Goal: Ask a question

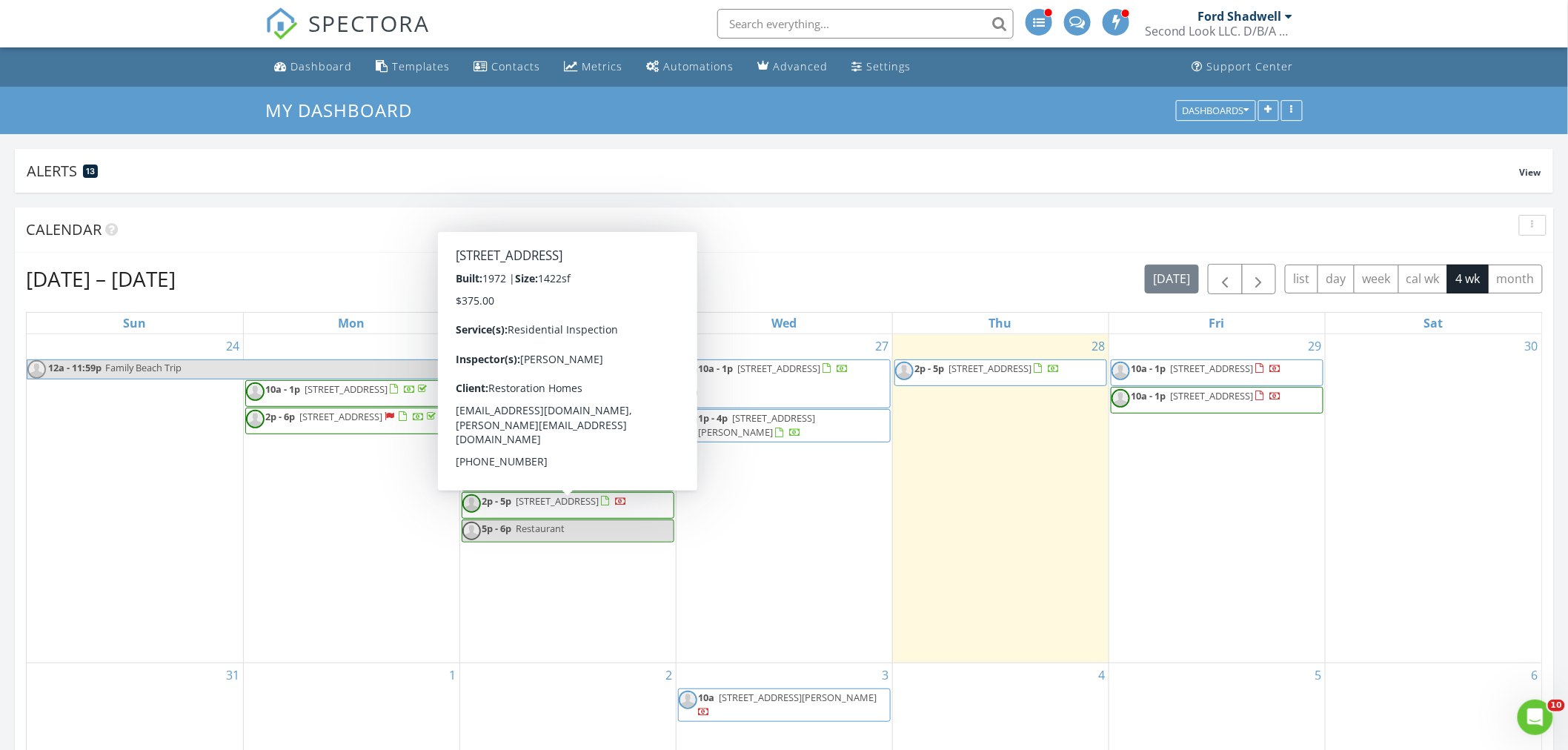
click at [1279, 17] on div "Ford Shadwell" at bounding box center [1239, 17] width 84 height 15
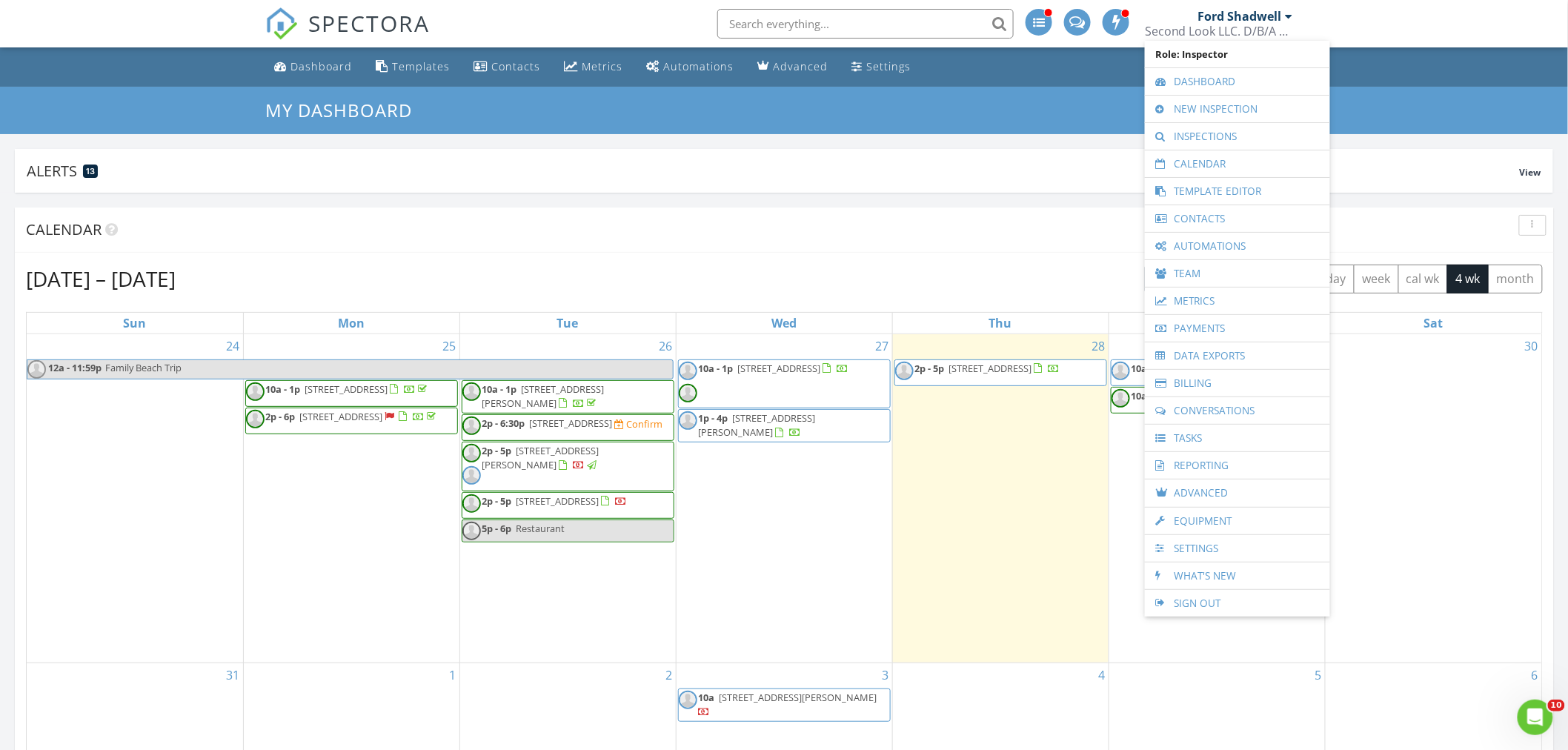
click at [1210, 465] on link "Reporting" at bounding box center [1237, 465] width 170 height 27
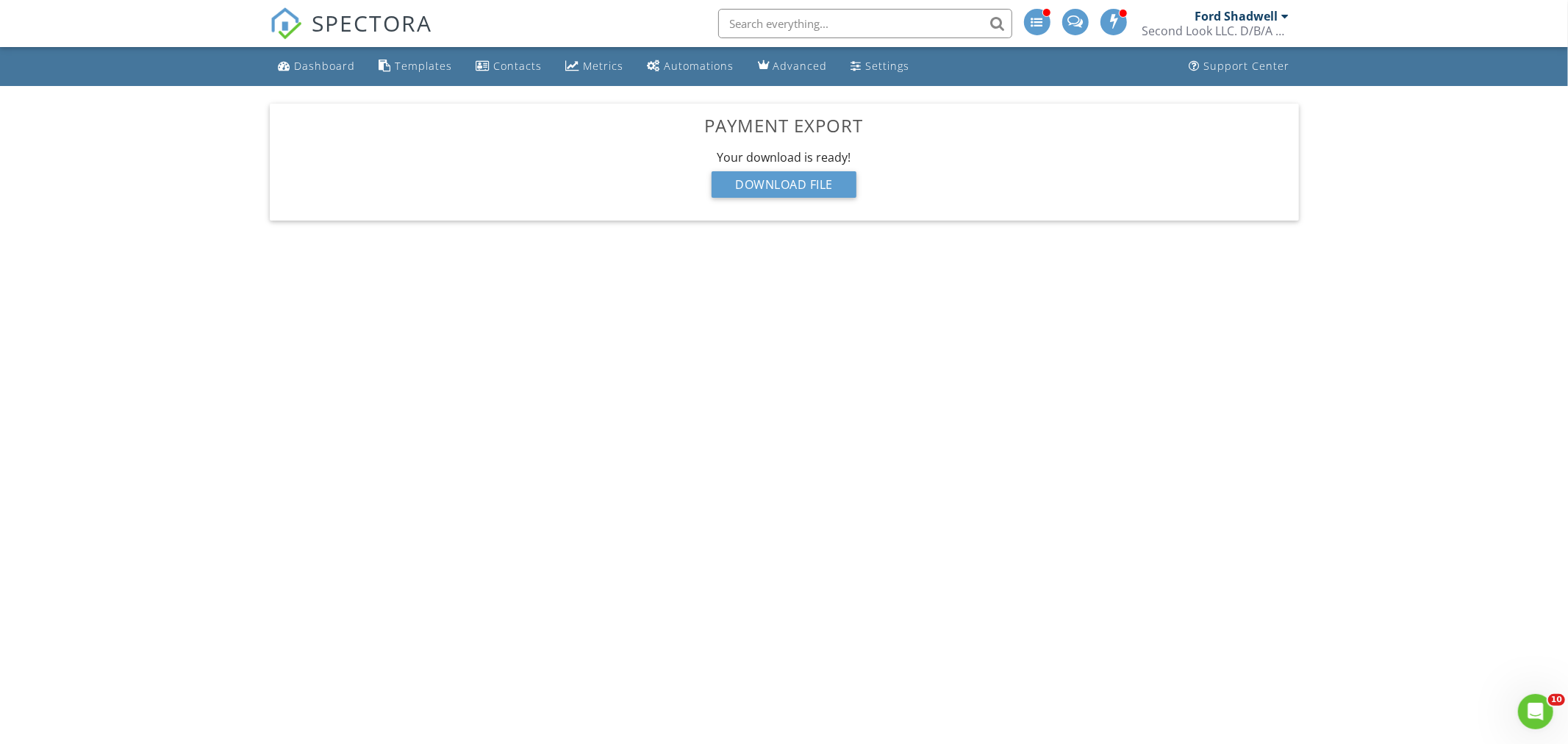
click at [732, 181] on div "Download File" at bounding box center [784, 184] width 145 height 26
click at [1525, 708] on icon "Open Intercom Messenger" at bounding box center [1535, 711] width 25 height 25
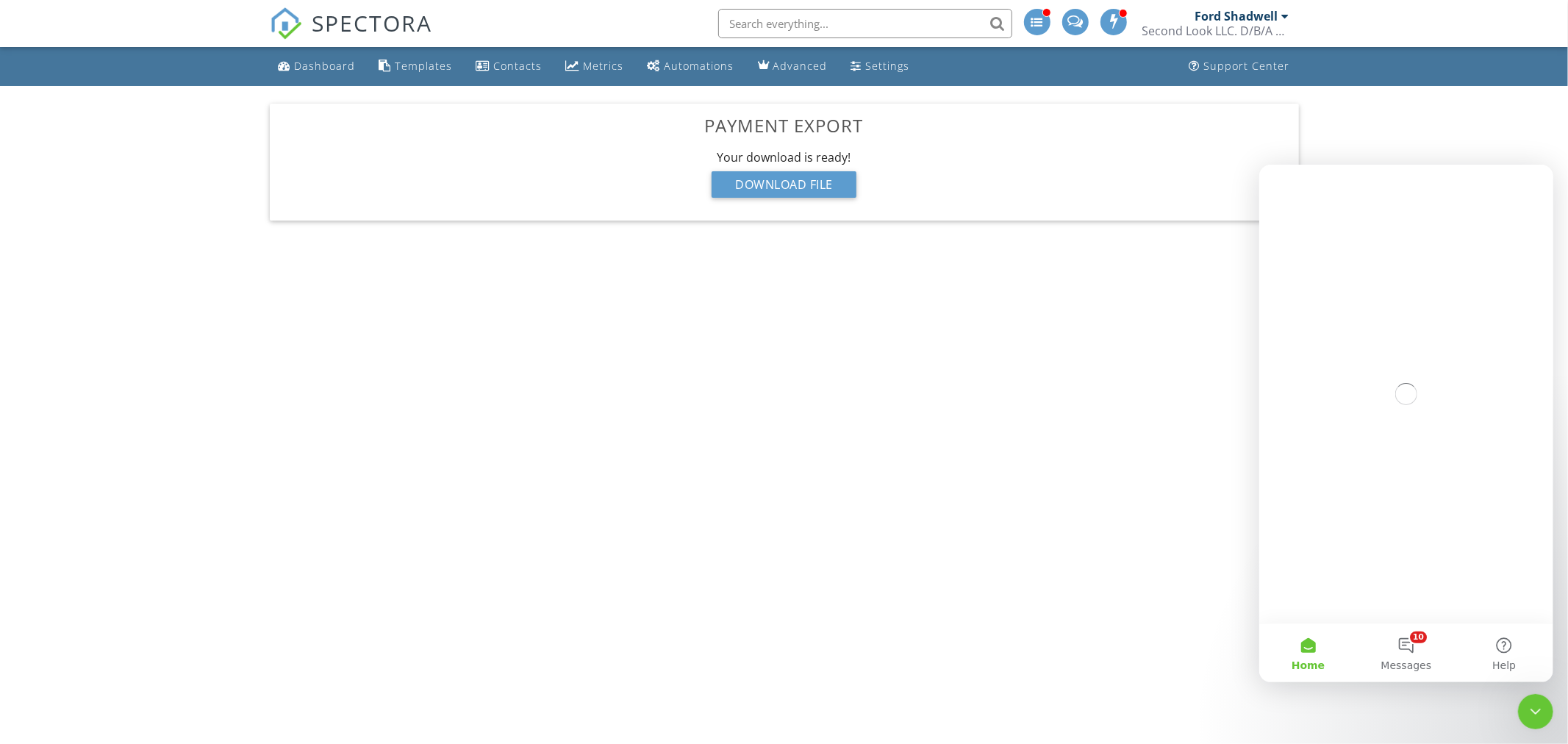
click at [1417, 641] on button "10 Messages" at bounding box center [1405, 652] width 98 height 58
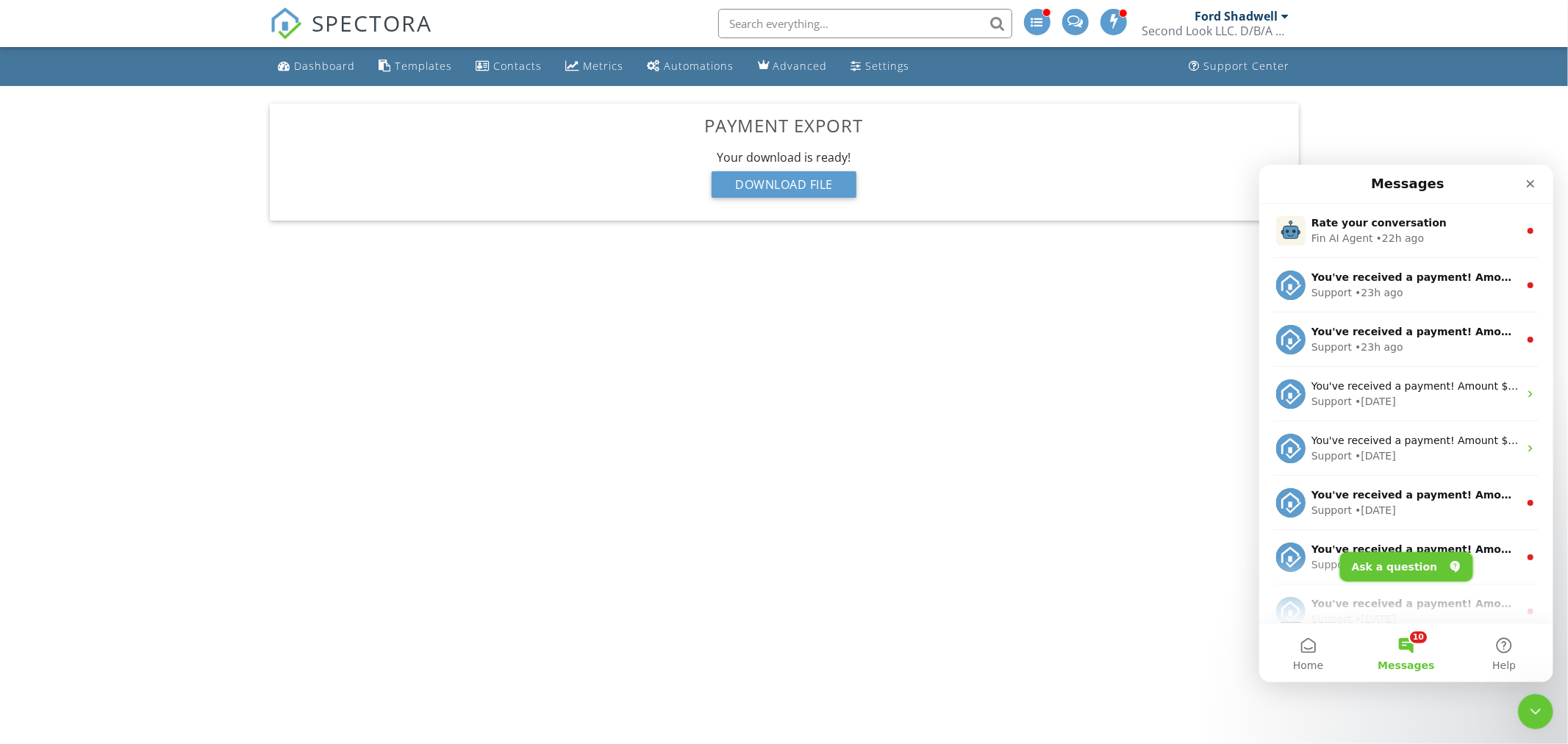
click at [1397, 573] on button "Ask a question" at bounding box center [1407, 566] width 133 height 29
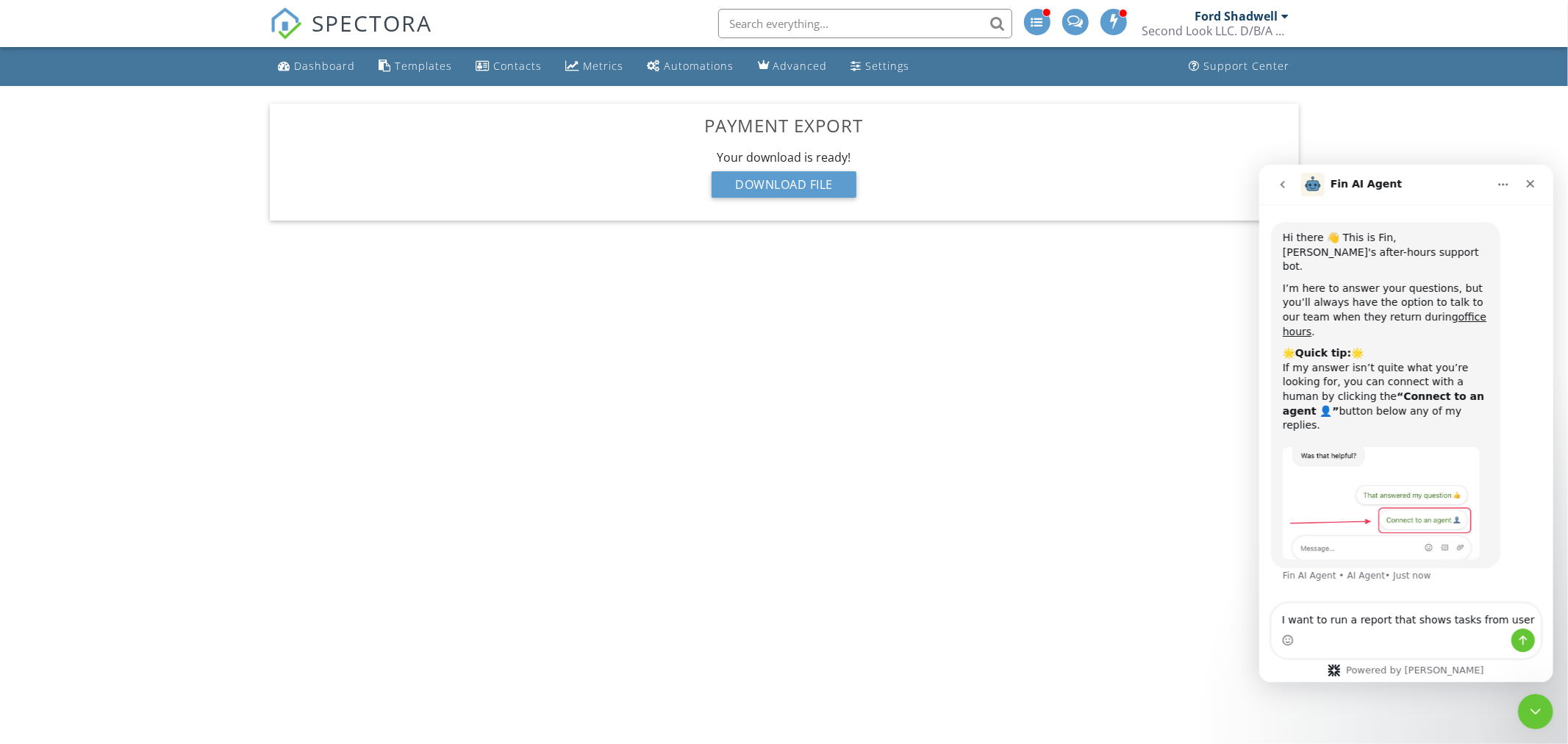
type textarea "I want to run a report that shows tasks from users"
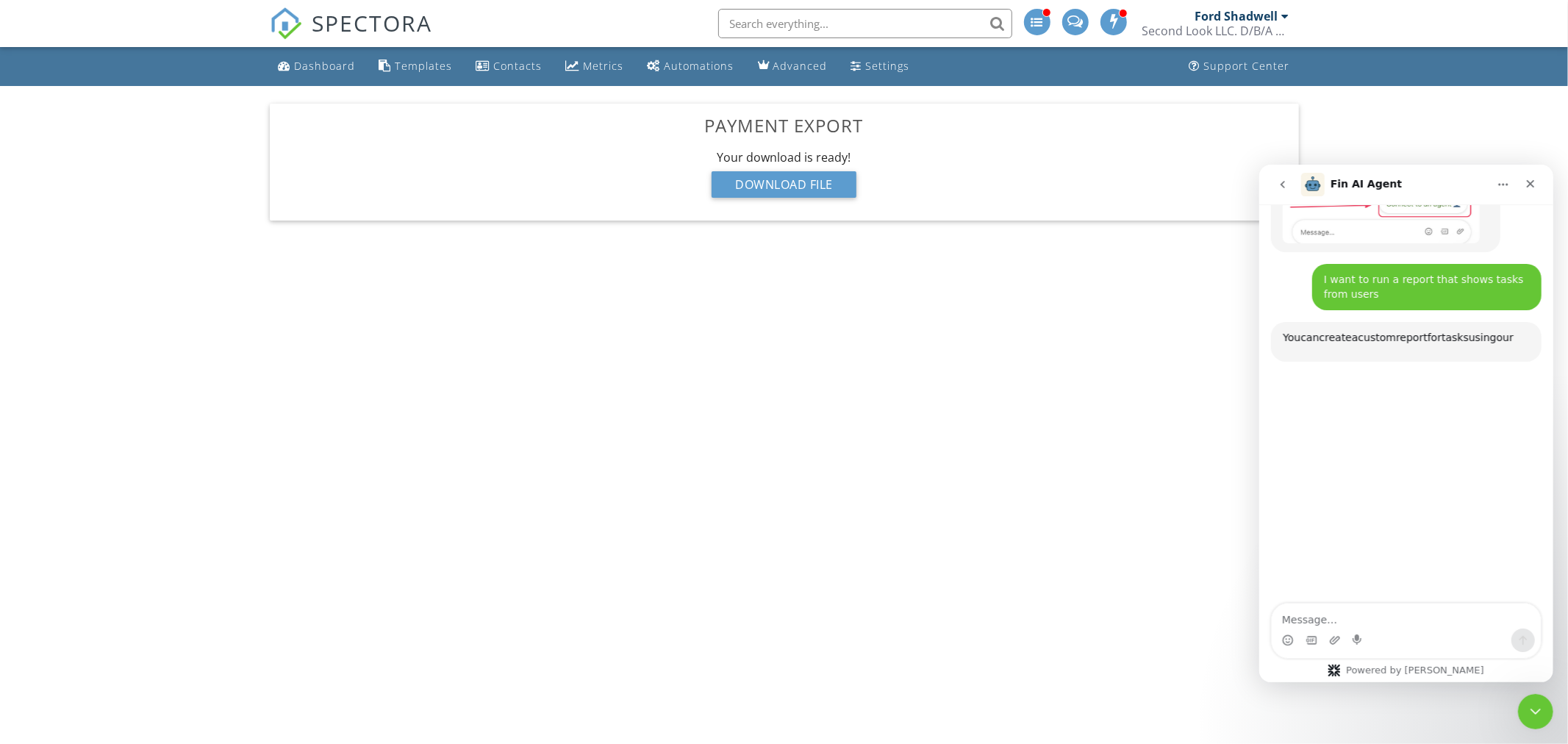
scroll to position [336, 0]
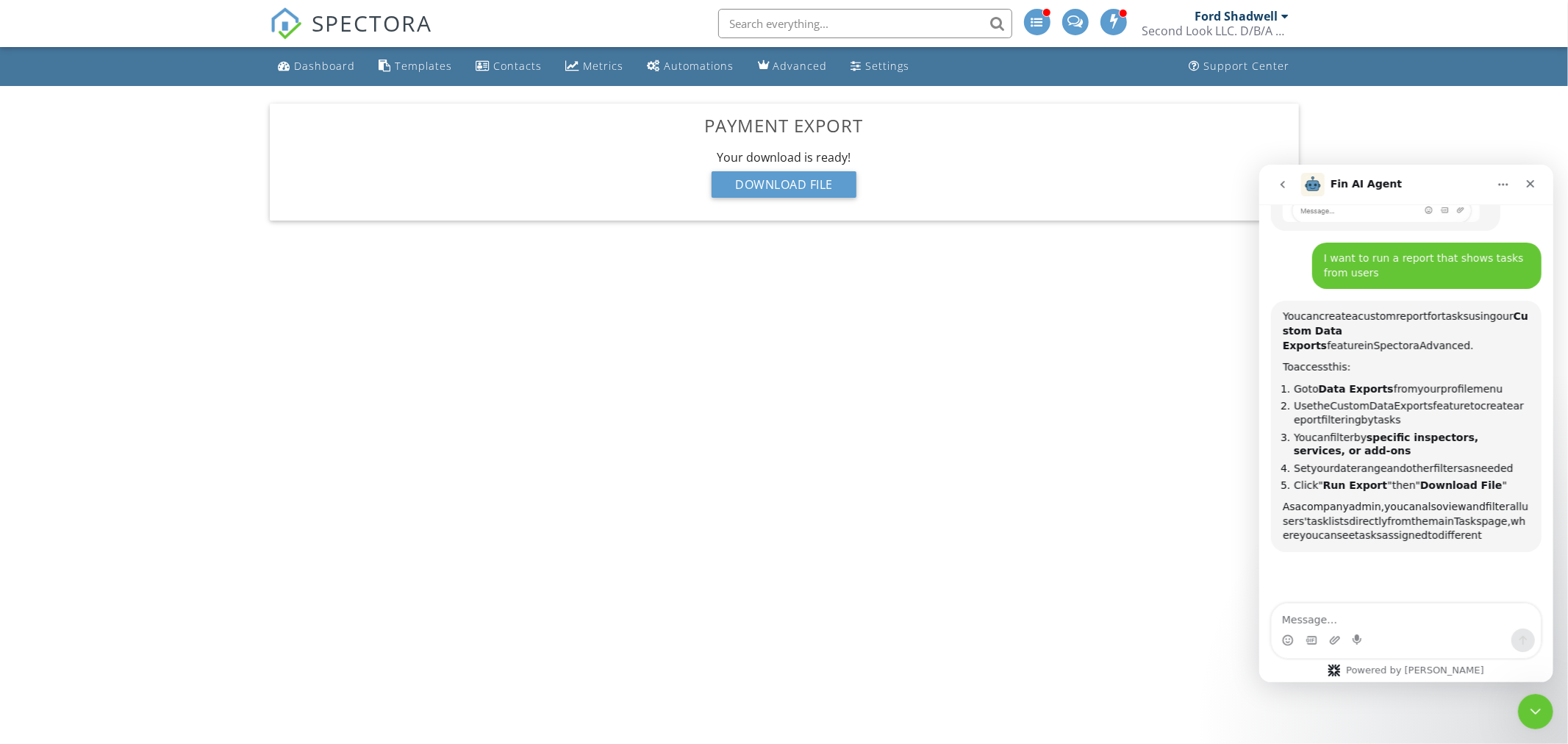
click at [1243, 9] on div "Ford Shadwell" at bounding box center [1237, 16] width 83 height 15
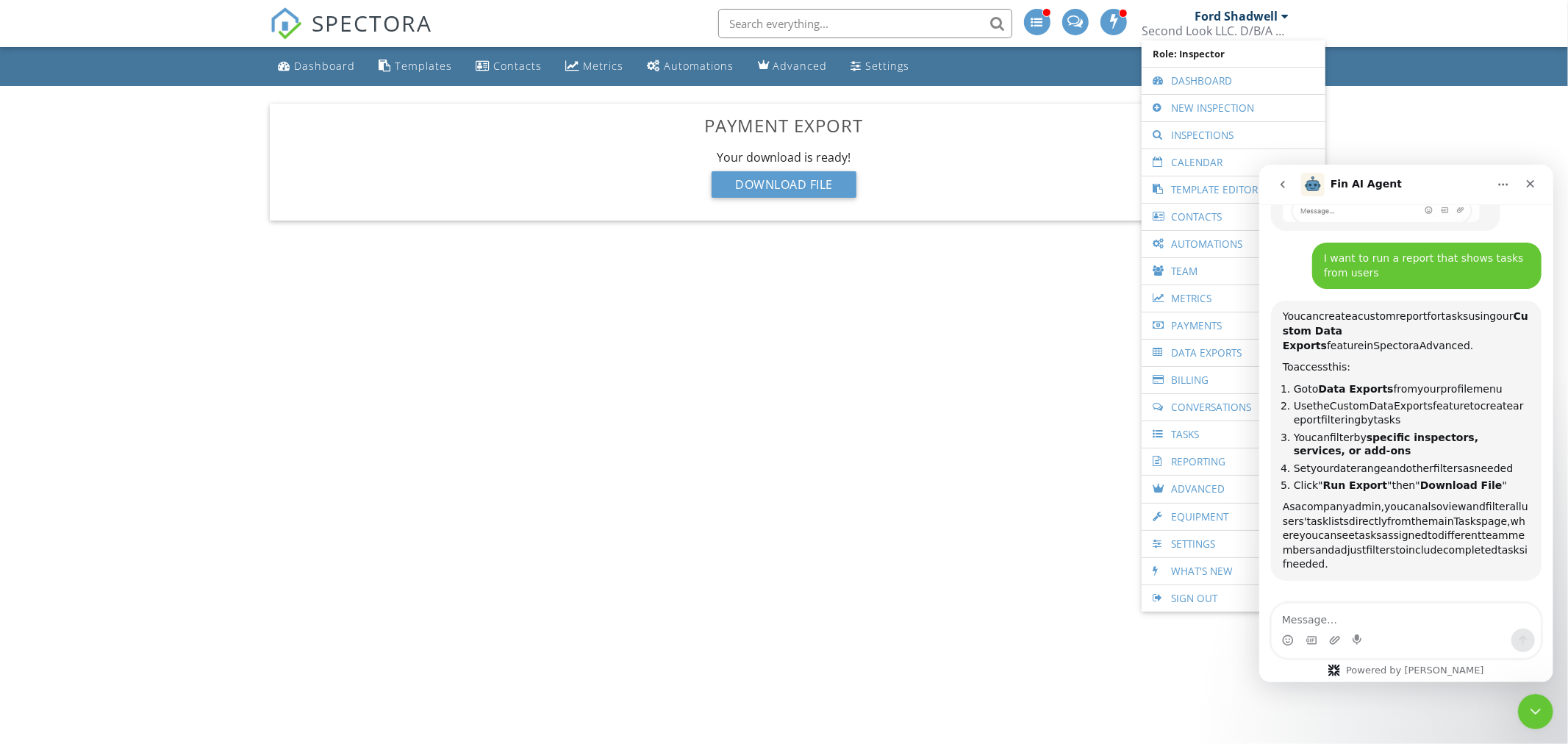
click at [1203, 350] on link "Data Exports" at bounding box center [1233, 352] width 169 height 26
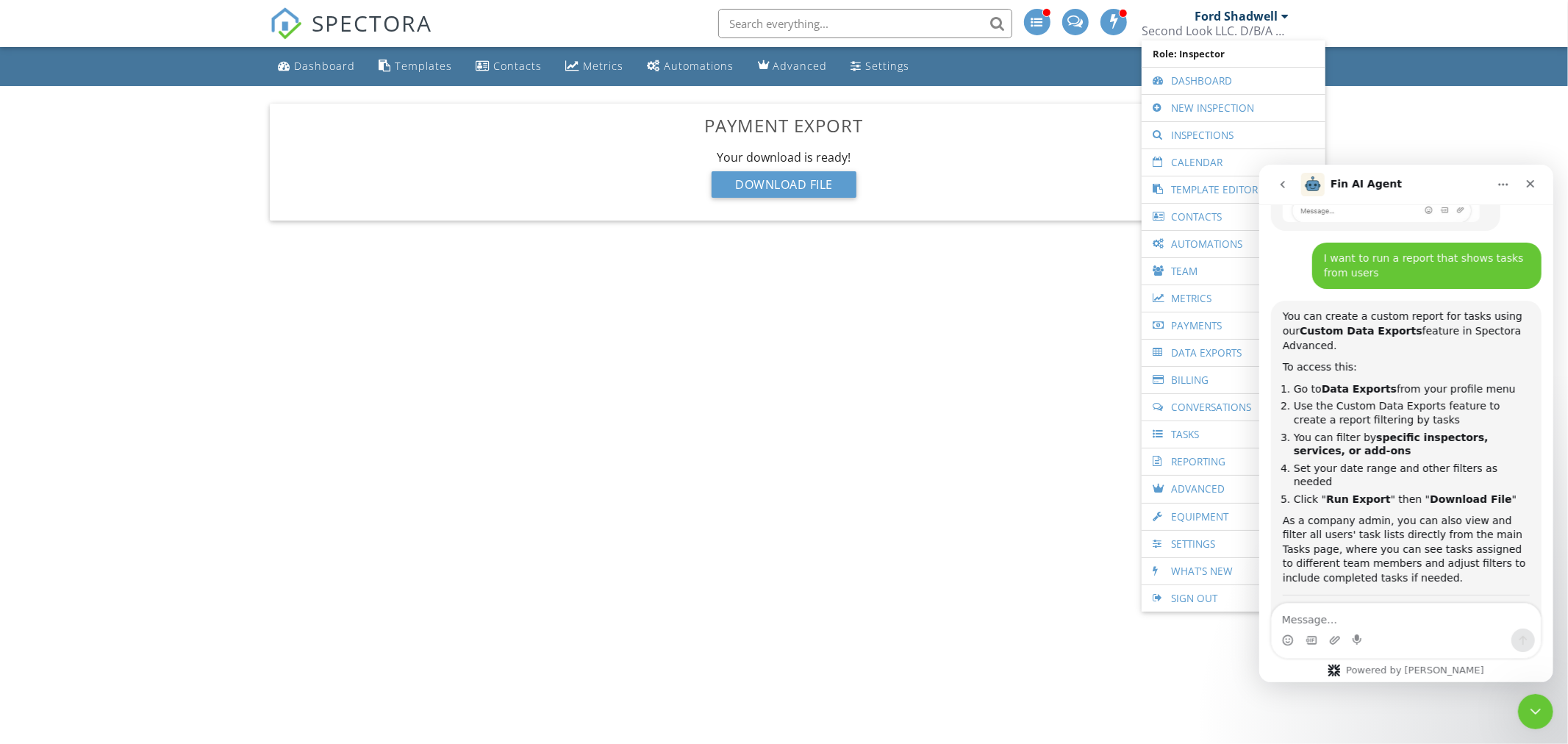
scroll to position [2, 0]
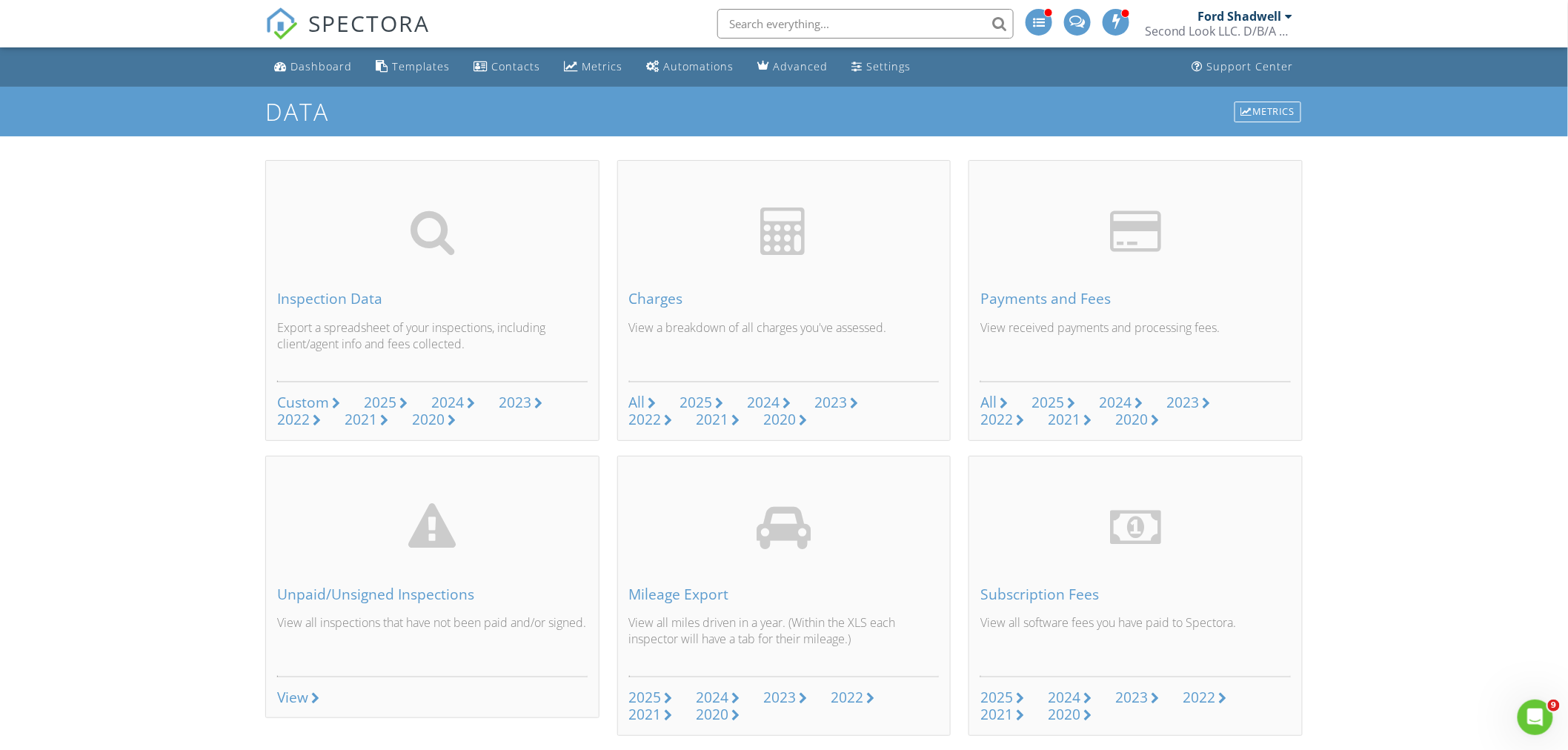
click at [1527, 717] on icon "Open Intercom Messenger" at bounding box center [1535, 717] width 25 height 25
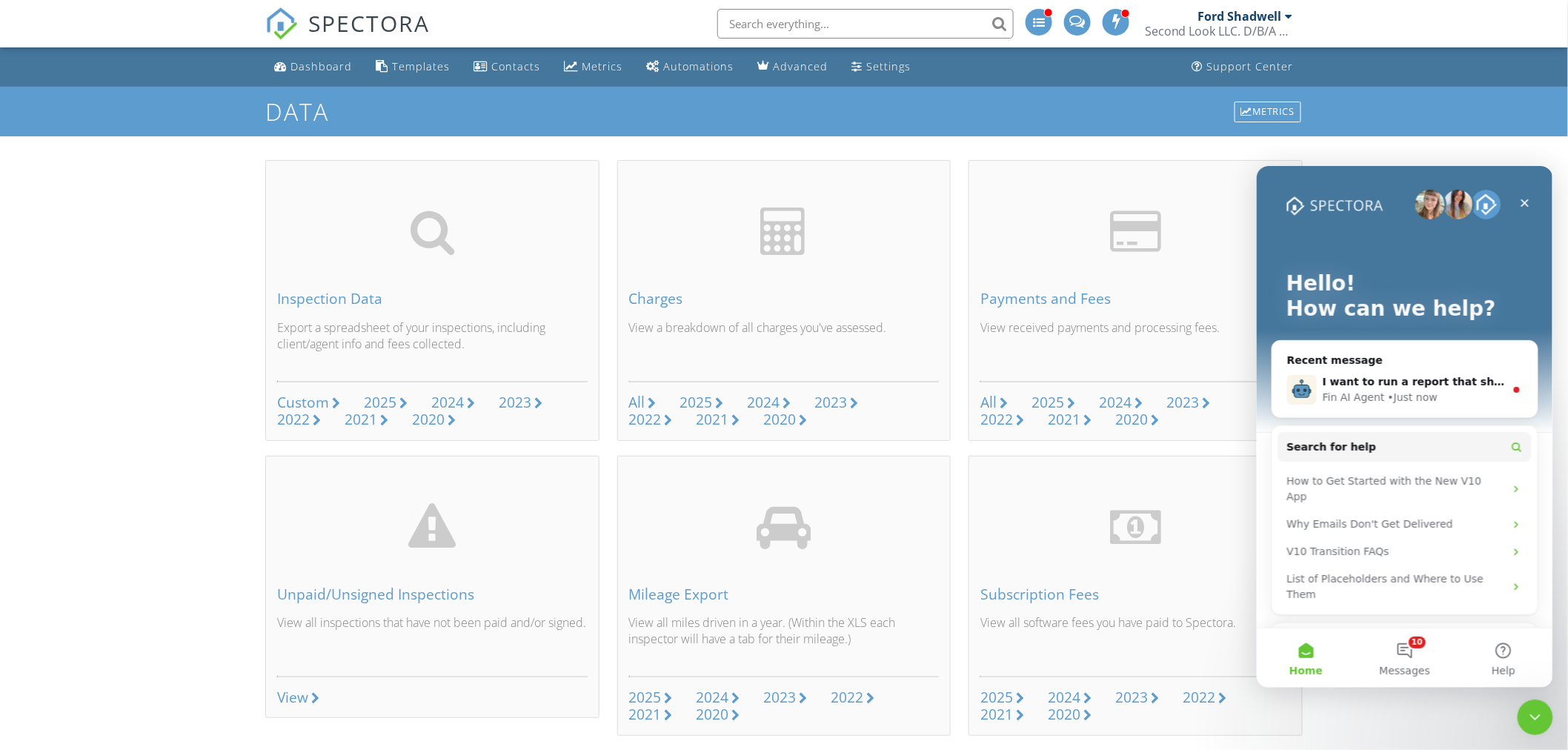
click at [1403, 358] on div "Recent message" at bounding box center [1403, 359] width 235 height 16
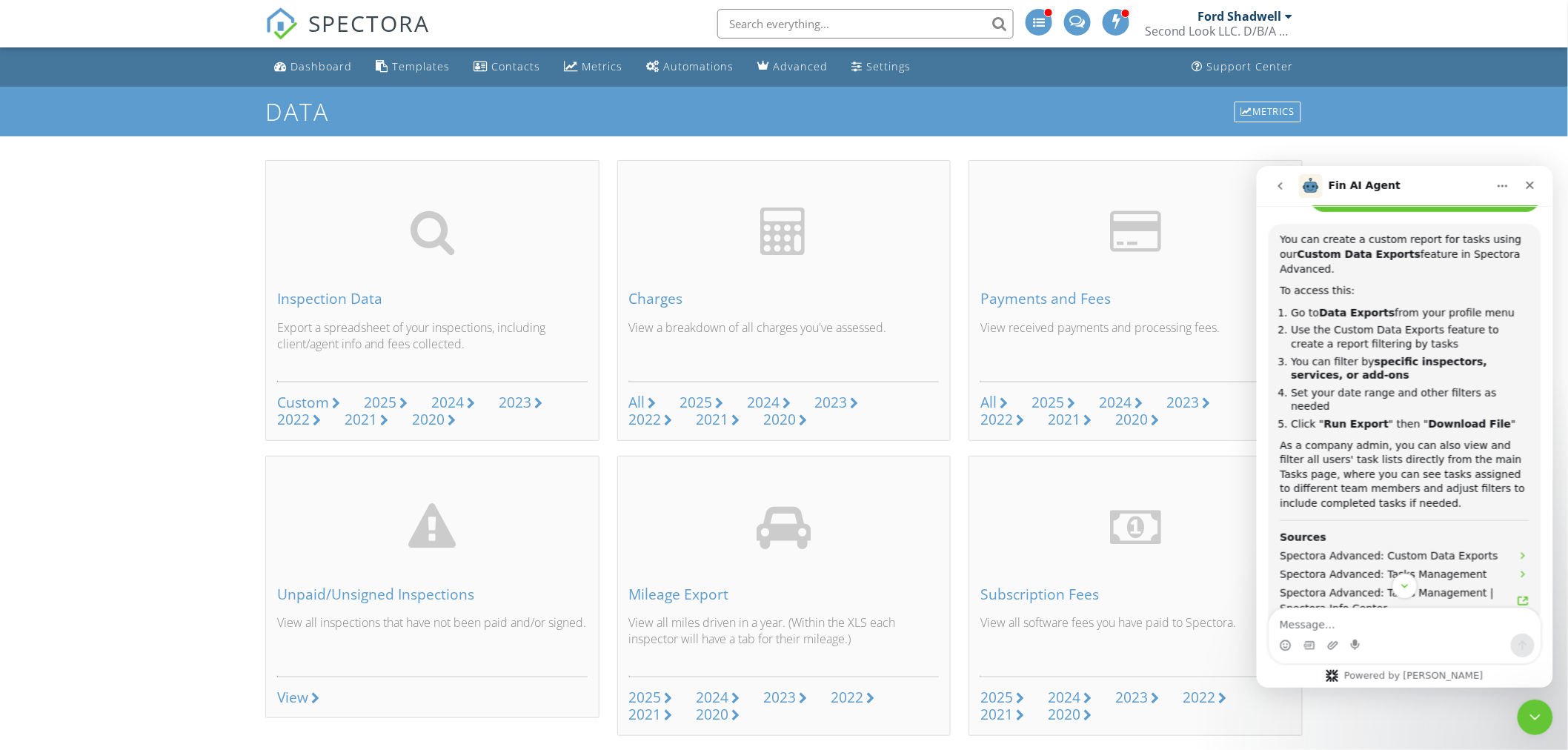
click at [308, 403] on div "Custom" at bounding box center [302, 402] width 51 height 20
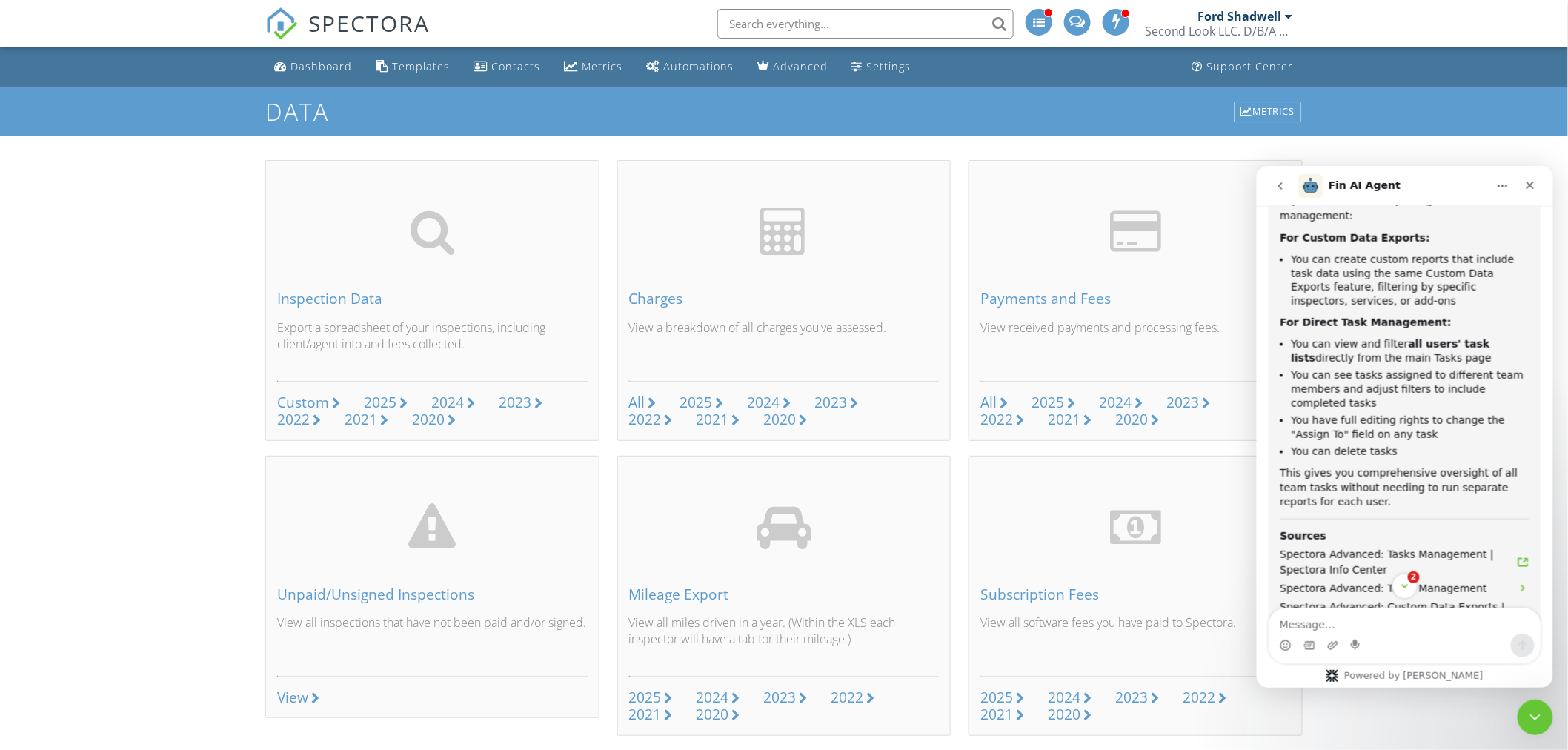
click at [319, 67] on div "Dashboard" at bounding box center [321, 65] width 62 height 14
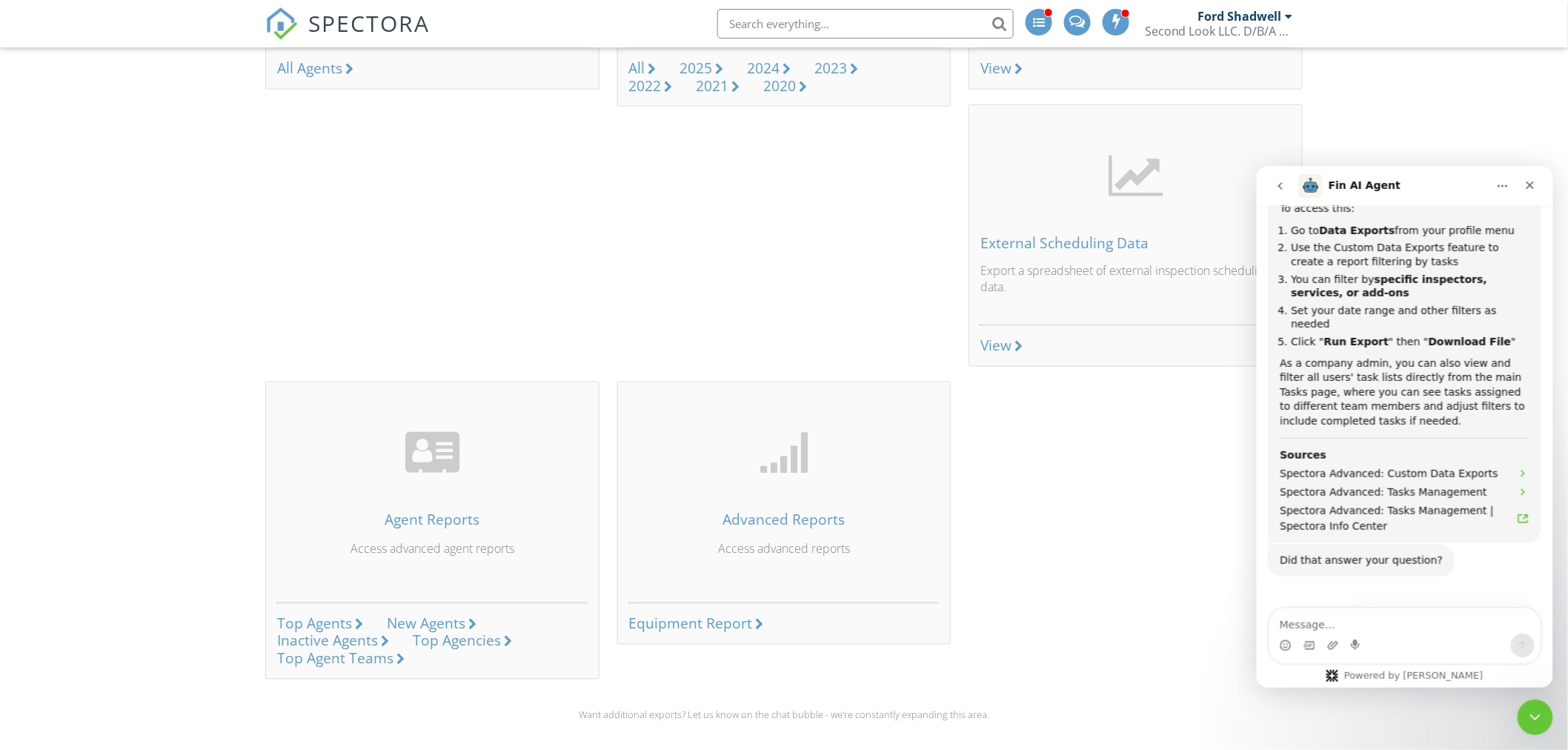
scroll to position [935, 0]
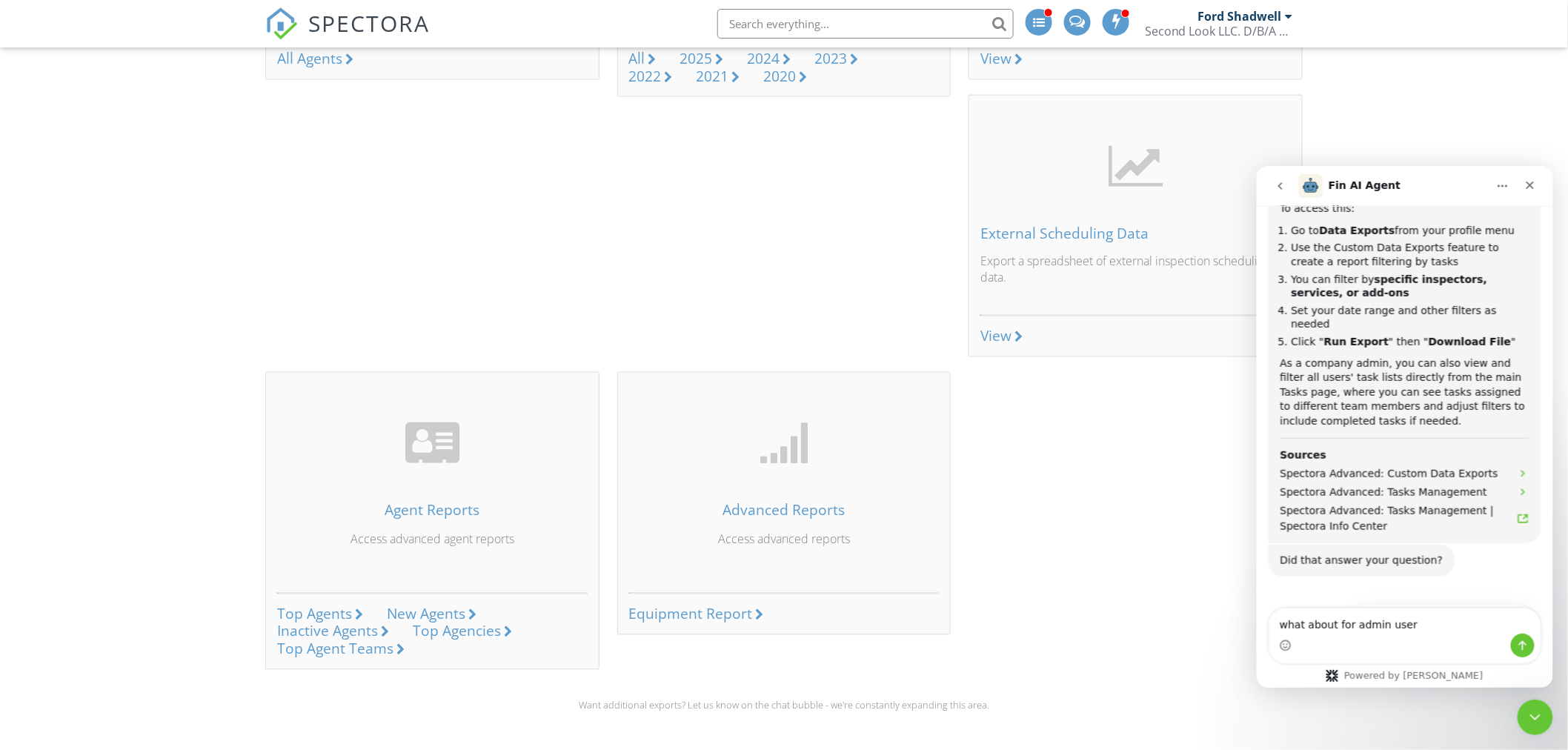
type textarea "what about for admin users"
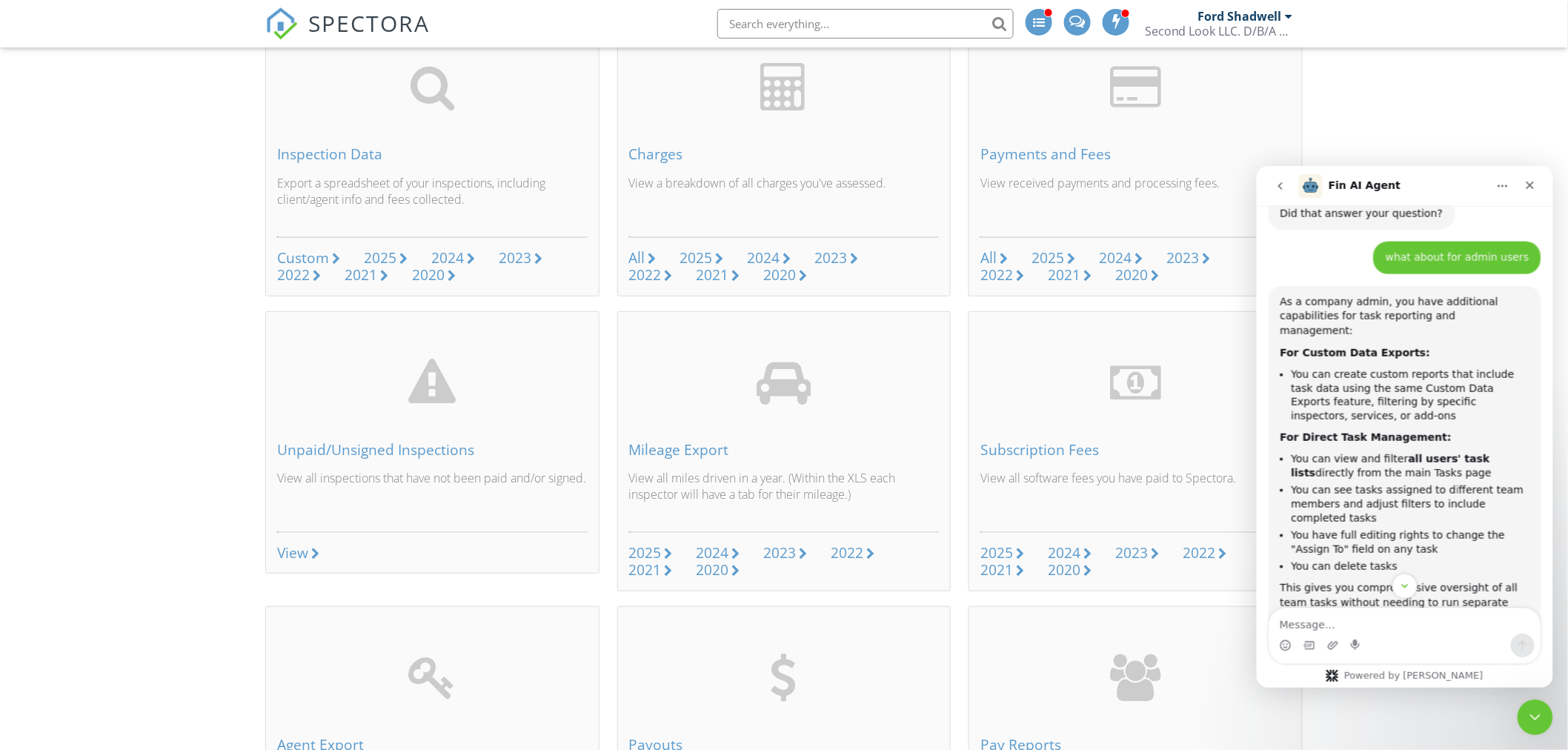
scroll to position [0, 0]
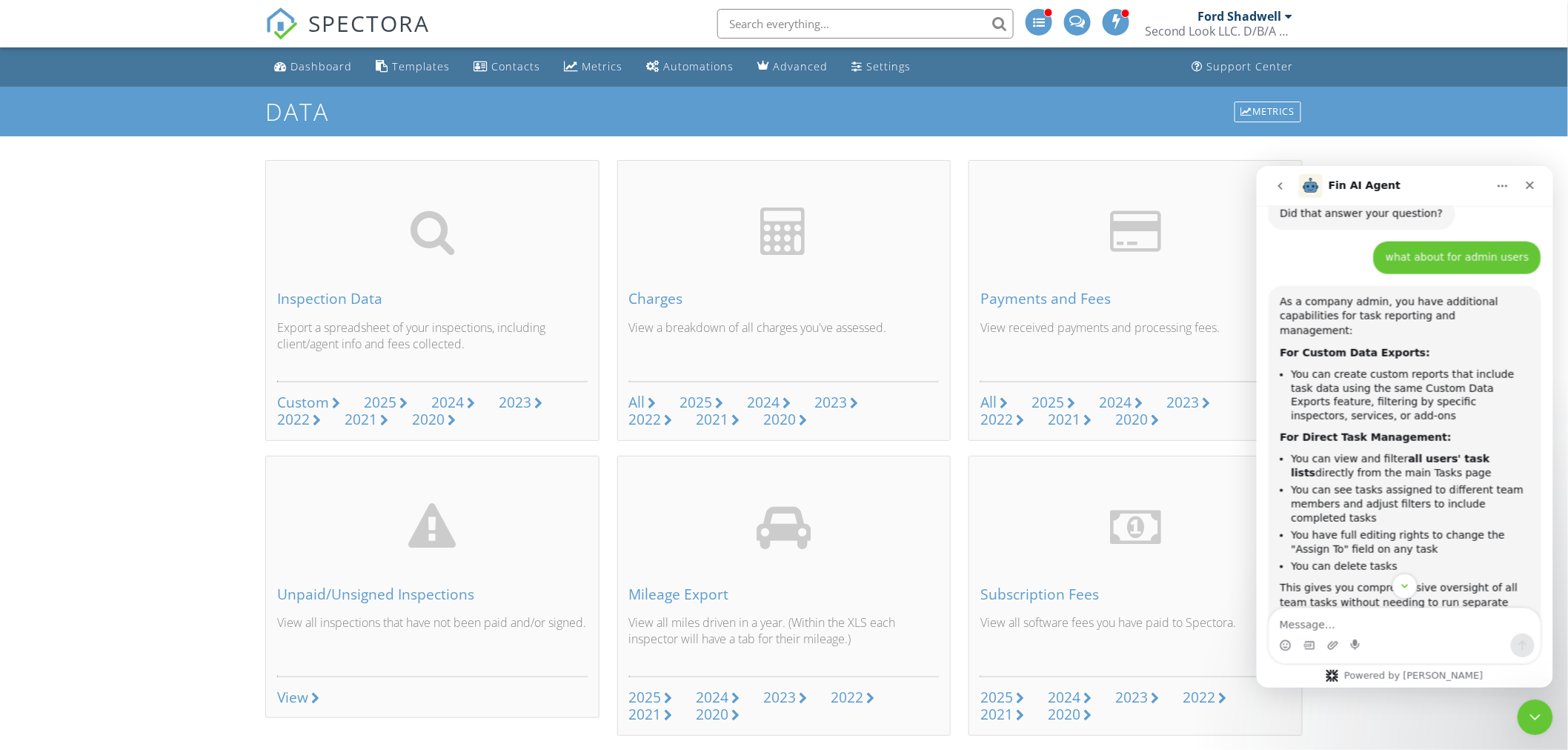
click at [1278, 21] on div "Ford Shadwell" at bounding box center [1239, 17] width 84 height 15
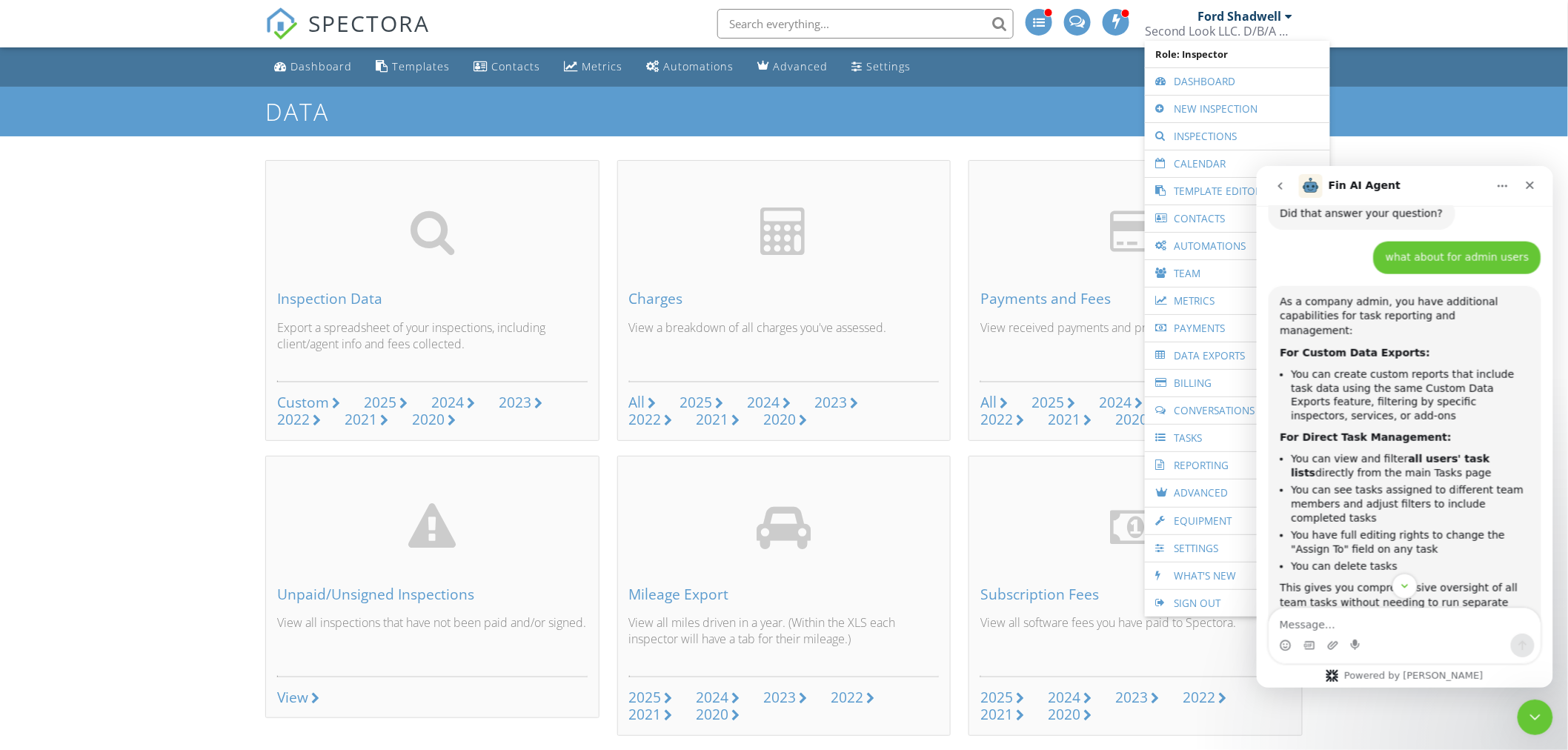
click at [1203, 443] on link "Tasks" at bounding box center [1237, 438] width 170 height 27
